Goal: Find specific page/section: Find specific page/section

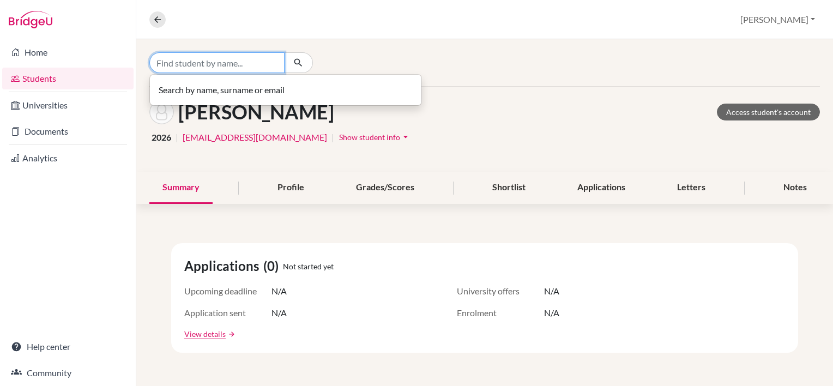
click at [197, 67] on input "Find student by name..." at bounding box center [216, 62] width 135 height 21
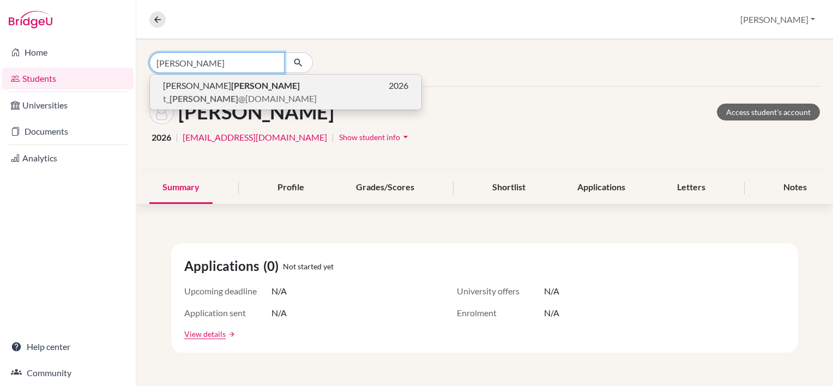
type input "[PERSON_NAME]"
click at [206, 99] on span "t_ [PERSON_NAME] @[DOMAIN_NAME]" at bounding box center [240, 98] width 154 height 13
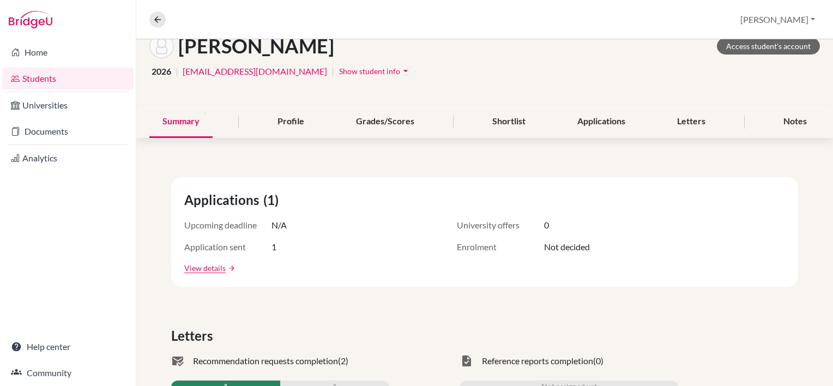
scroll to position [33, 0]
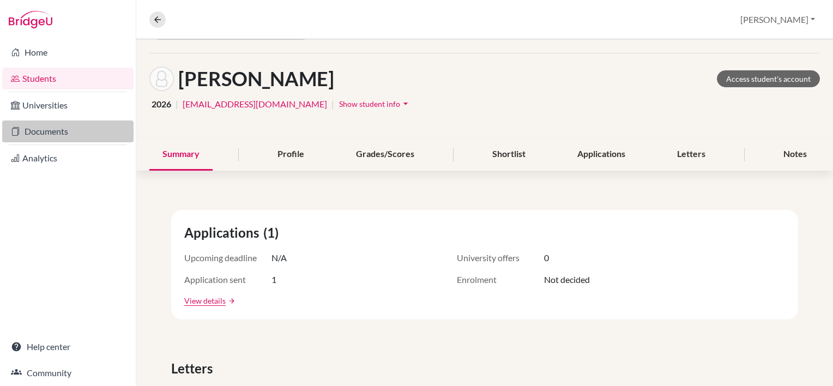
click at [87, 134] on link "Documents" at bounding box center [67, 131] width 131 height 22
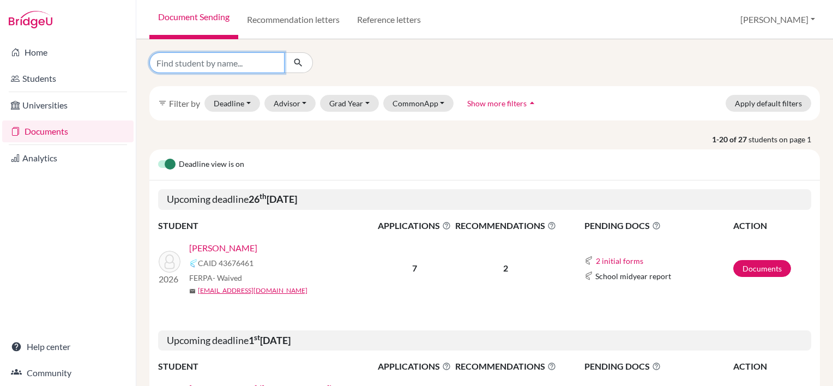
click at [231, 61] on input "Find student by name..." at bounding box center [216, 62] width 135 height 21
type input "[PERSON_NAME]"
click button "submit" at bounding box center [298, 62] width 29 height 21
